Goal: Find specific page/section: Find specific page/section

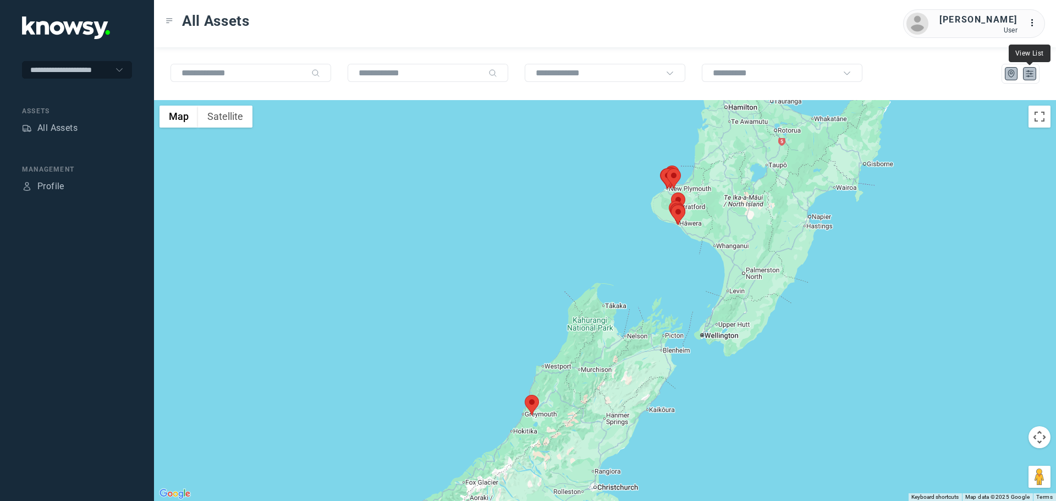
click at [1027, 76] on icon "List" at bounding box center [1029, 74] width 7 height 6
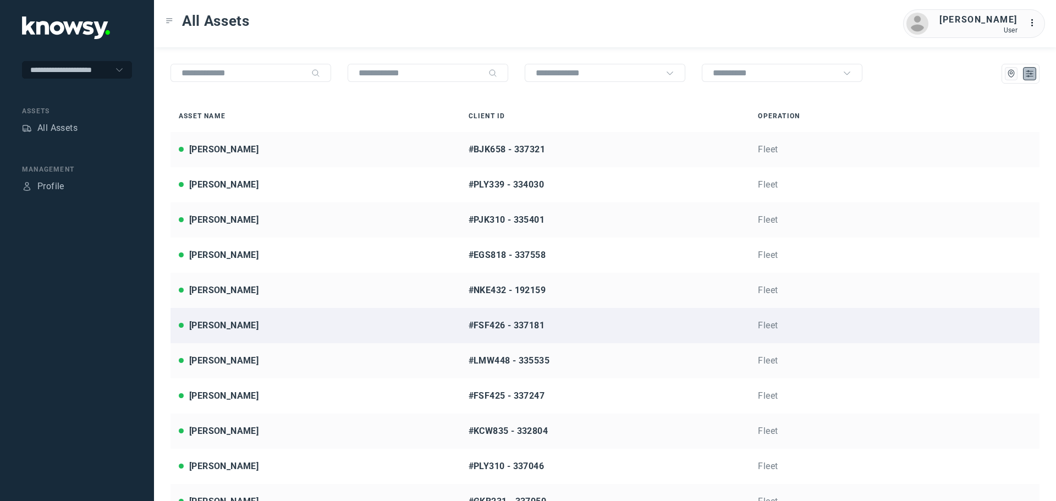
click at [249, 325] on div "[PERSON_NAME]" at bounding box center [315, 325] width 273 height 13
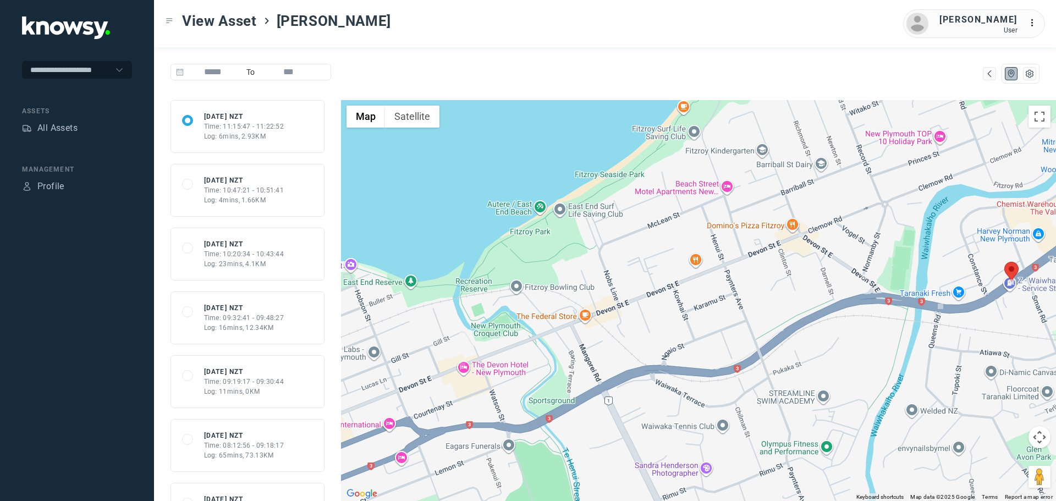
click at [277, 199] on div "Log: 4mins, 1.66KM" at bounding box center [244, 200] width 80 height 10
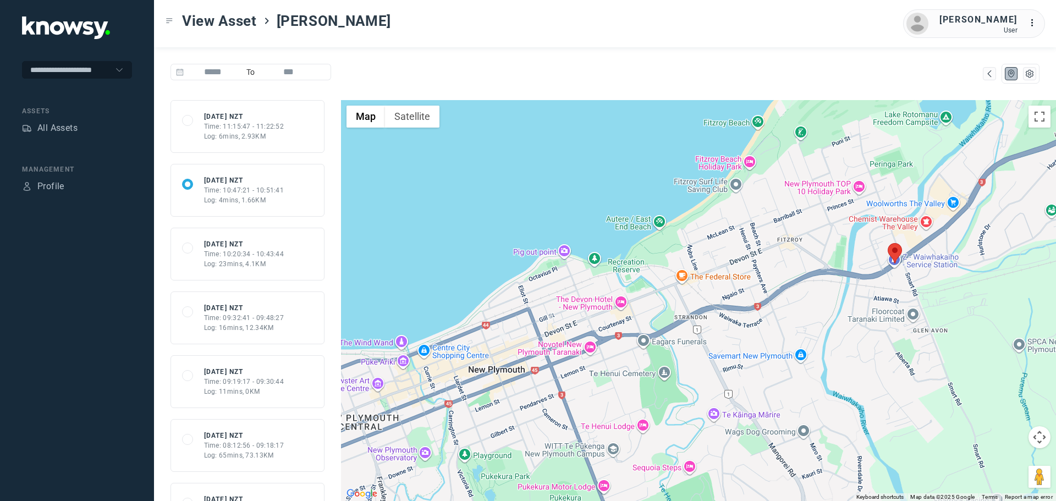
click at [252, 249] on div "Time: 10:20:34 - 10:43:44" at bounding box center [244, 254] width 80 height 10
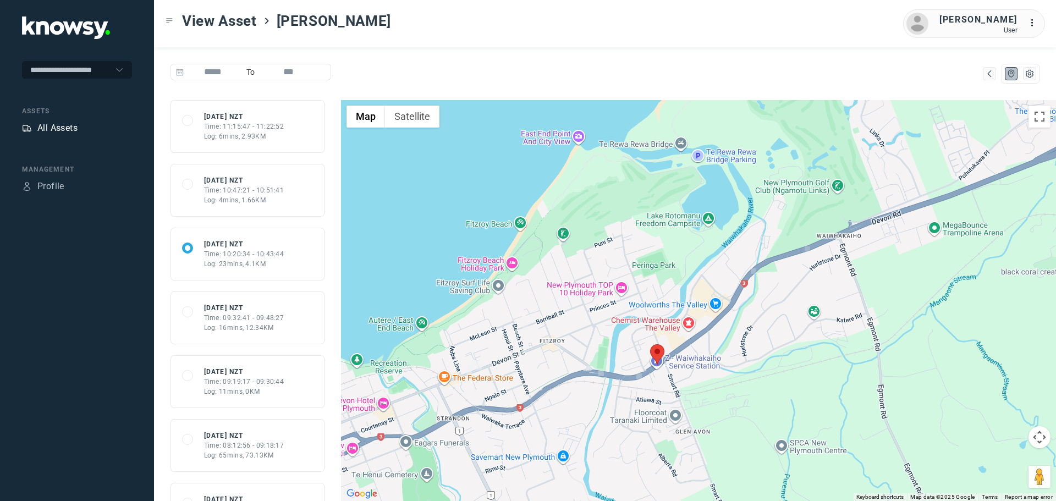
click at [57, 126] on div "All Assets" at bounding box center [57, 127] width 40 height 13
